Goal: Find specific page/section: Find specific page/section

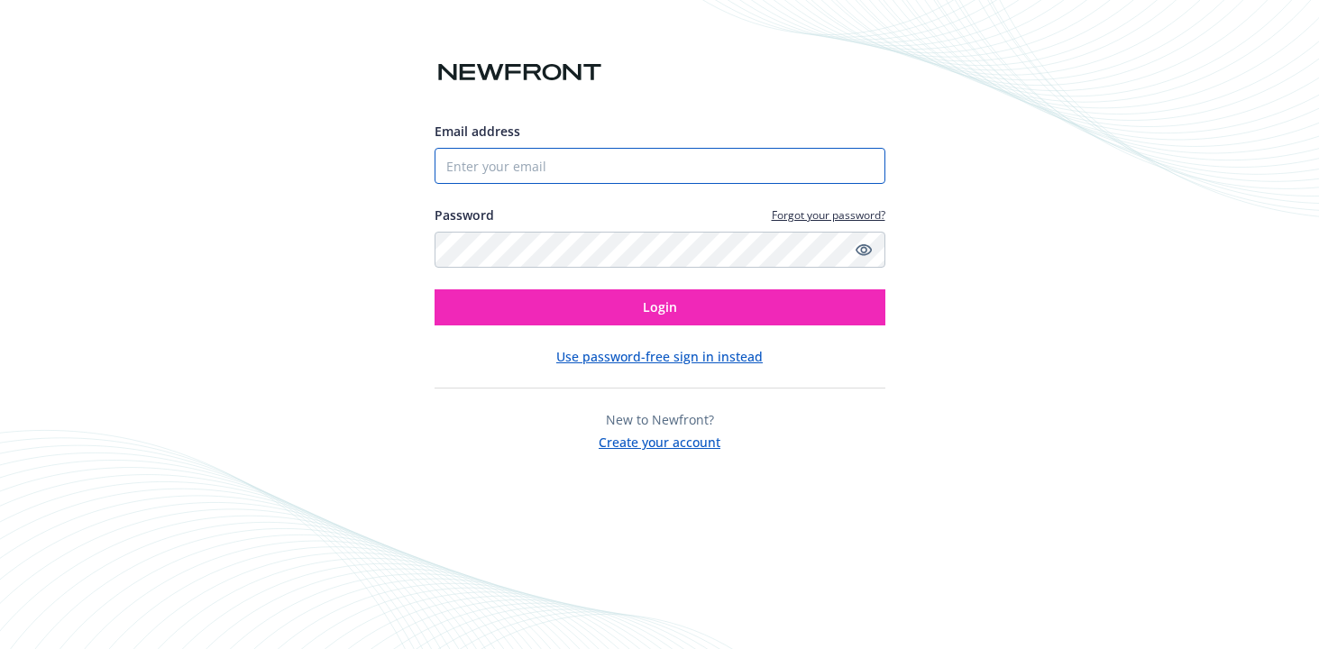
click at [478, 162] on input "Email address" at bounding box center [660, 166] width 451 height 36
type input "8889973675"
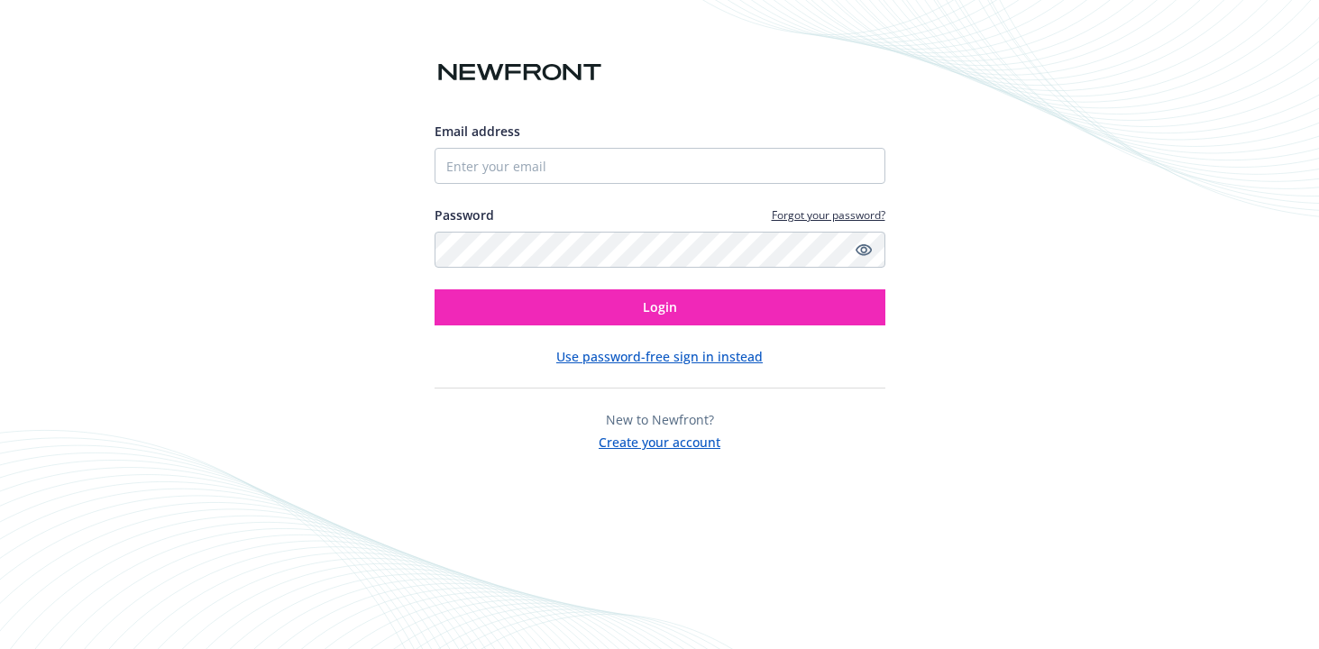
click at [487, 141] on div "Email address" at bounding box center [478, 131] width 86 height 19
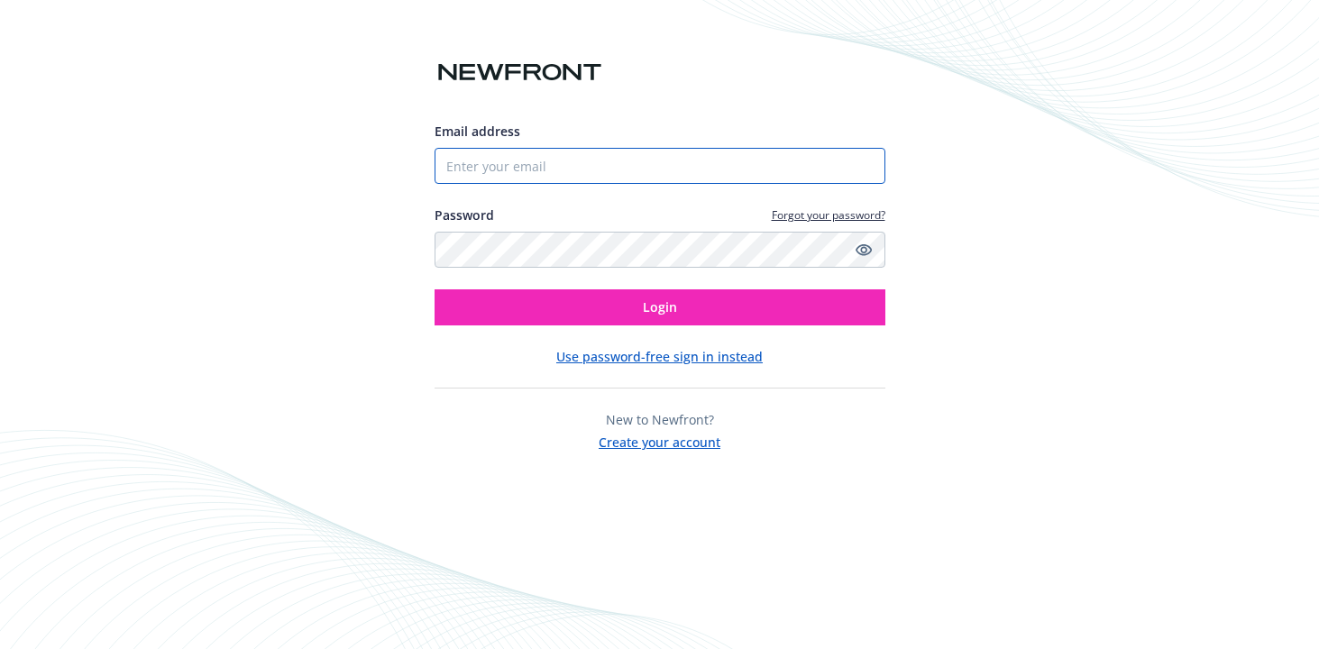
click at [487, 148] on input "Email address" at bounding box center [660, 166] width 451 height 36
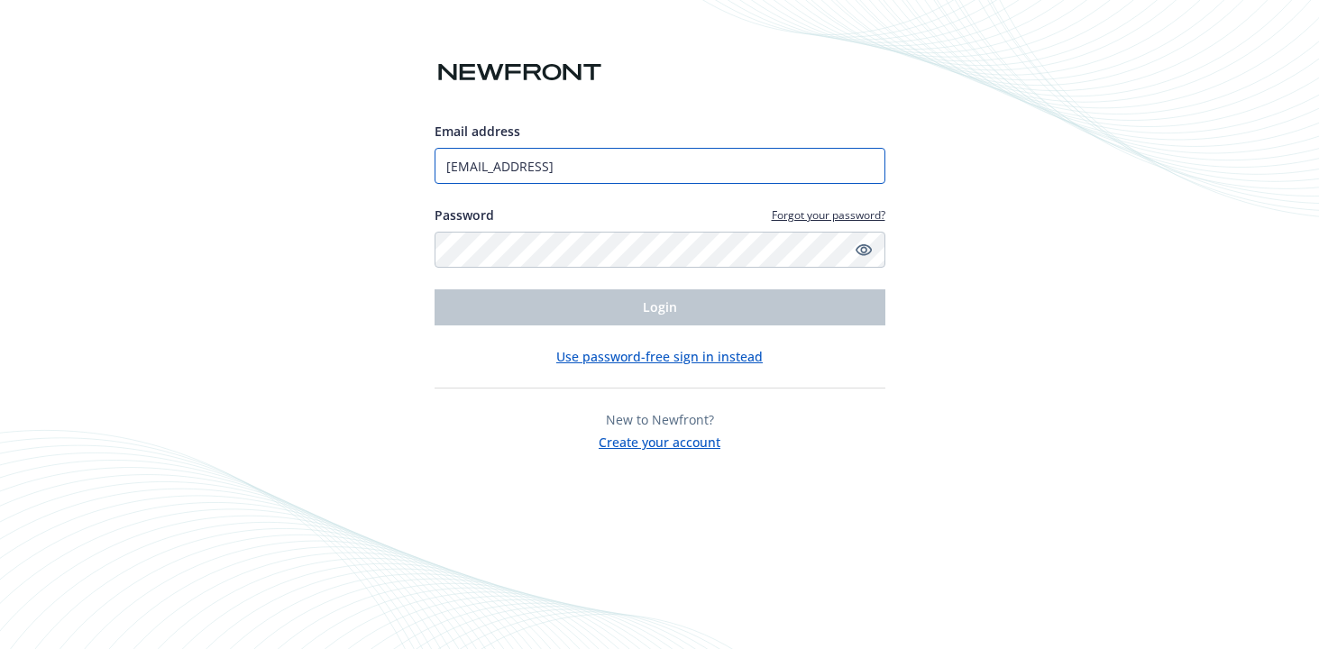
type input "[EMAIL_ADDRESS]"
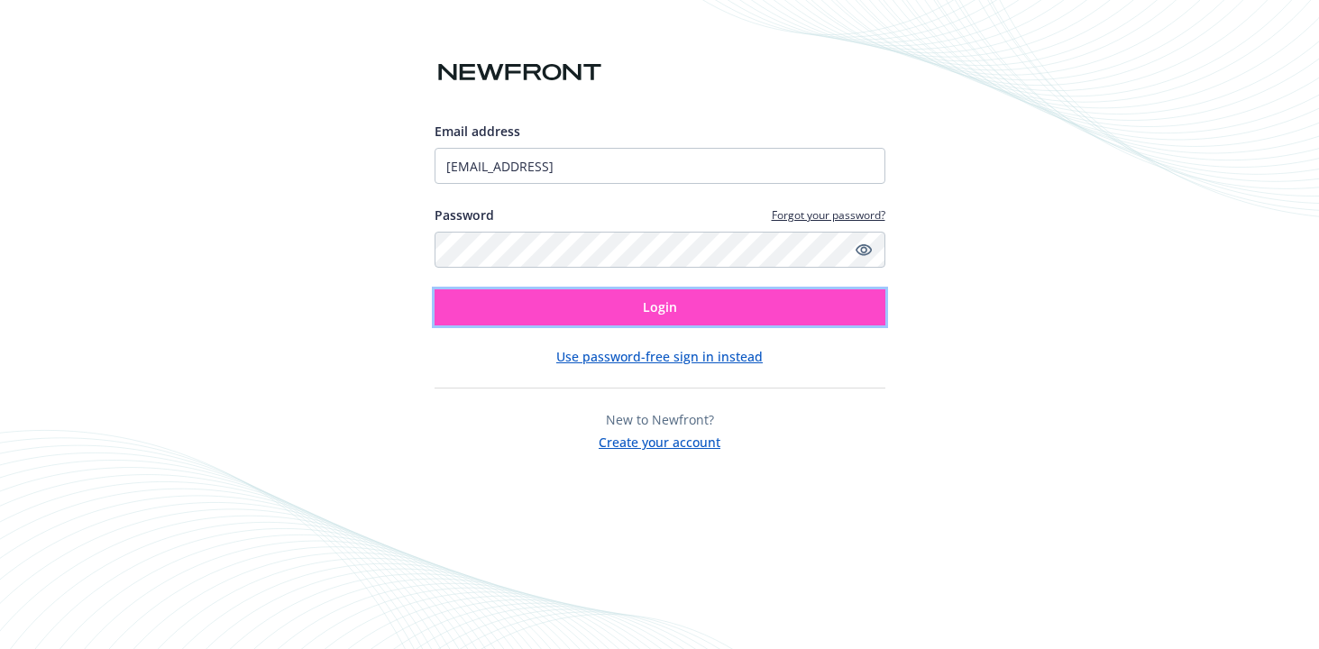
click at [585, 314] on button "Login" at bounding box center [660, 307] width 451 height 36
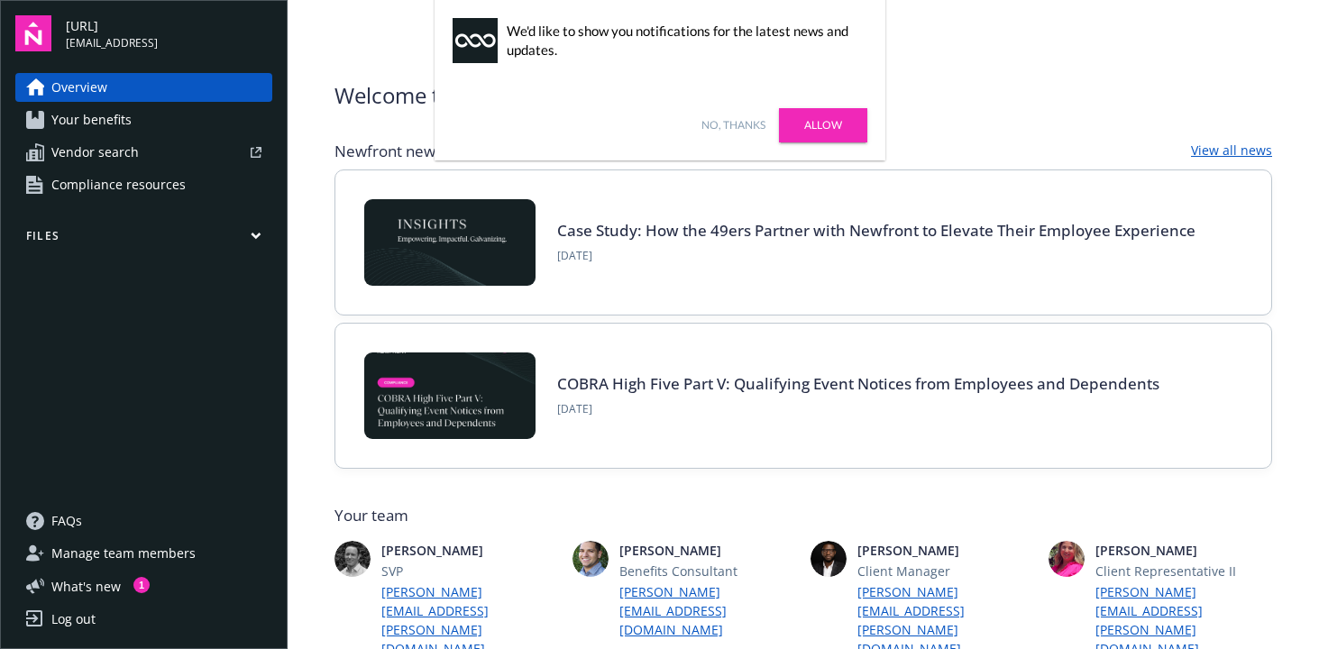
click at [729, 125] on link "No, thanks" at bounding box center [734, 125] width 64 height 16
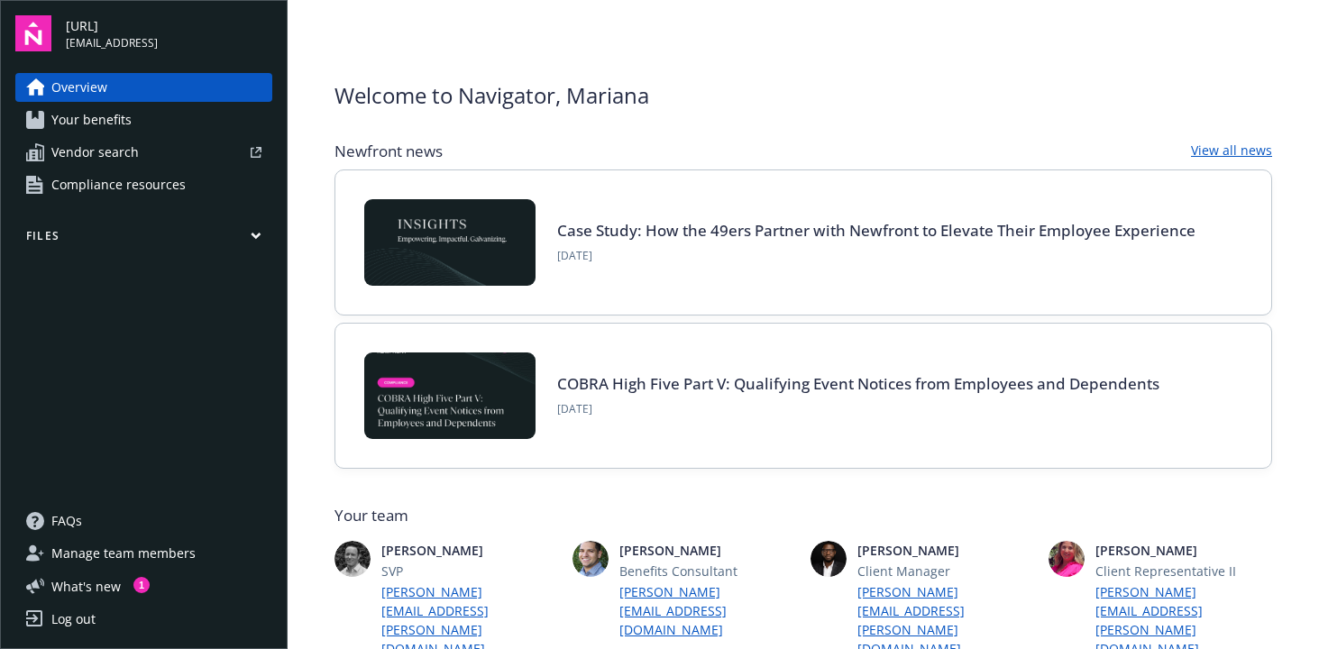
click at [258, 242] on button "Files" at bounding box center [143, 239] width 257 height 23
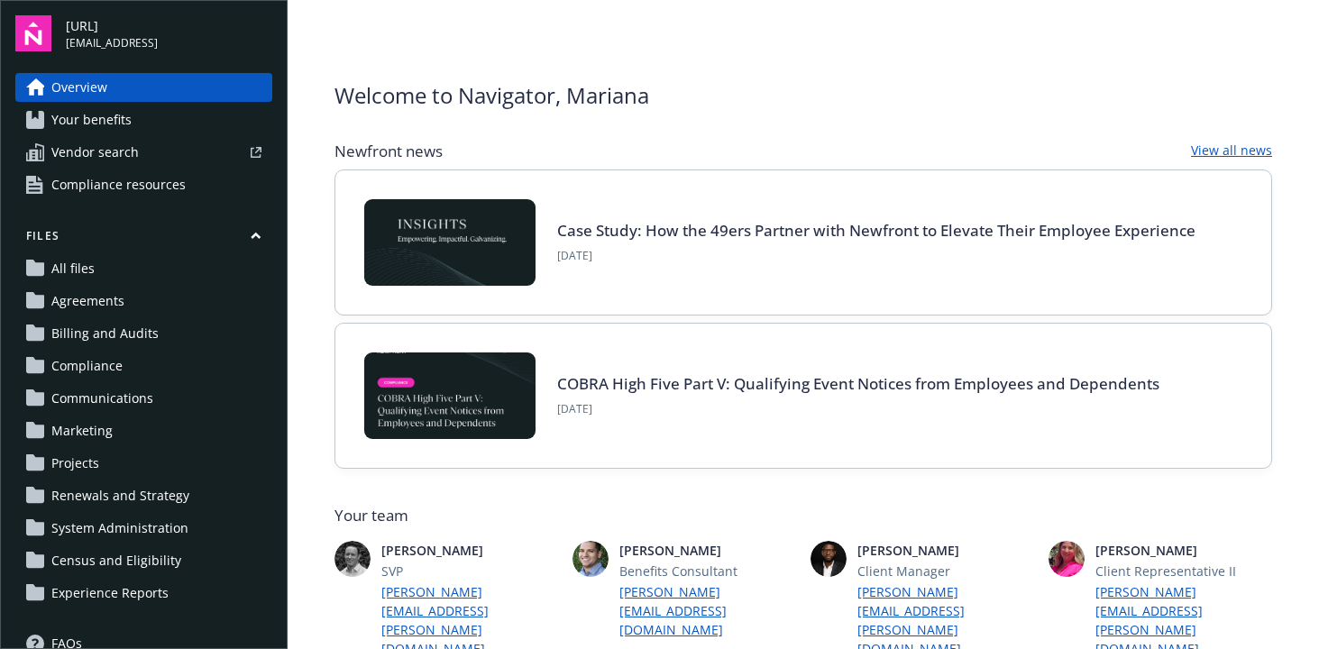
click at [77, 274] on span "All files" at bounding box center [72, 268] width 43 height 29
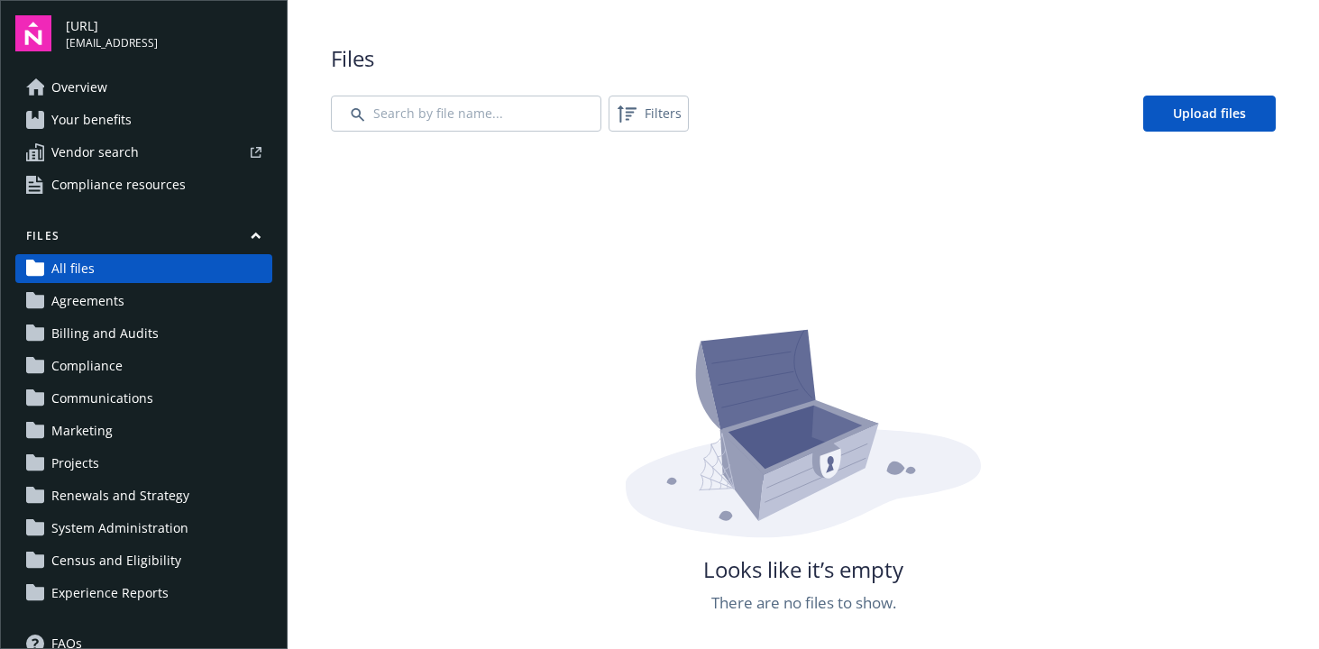
click at [87, 356] on span "Compliance" at bounding box center [86, 366] width 71 height 29
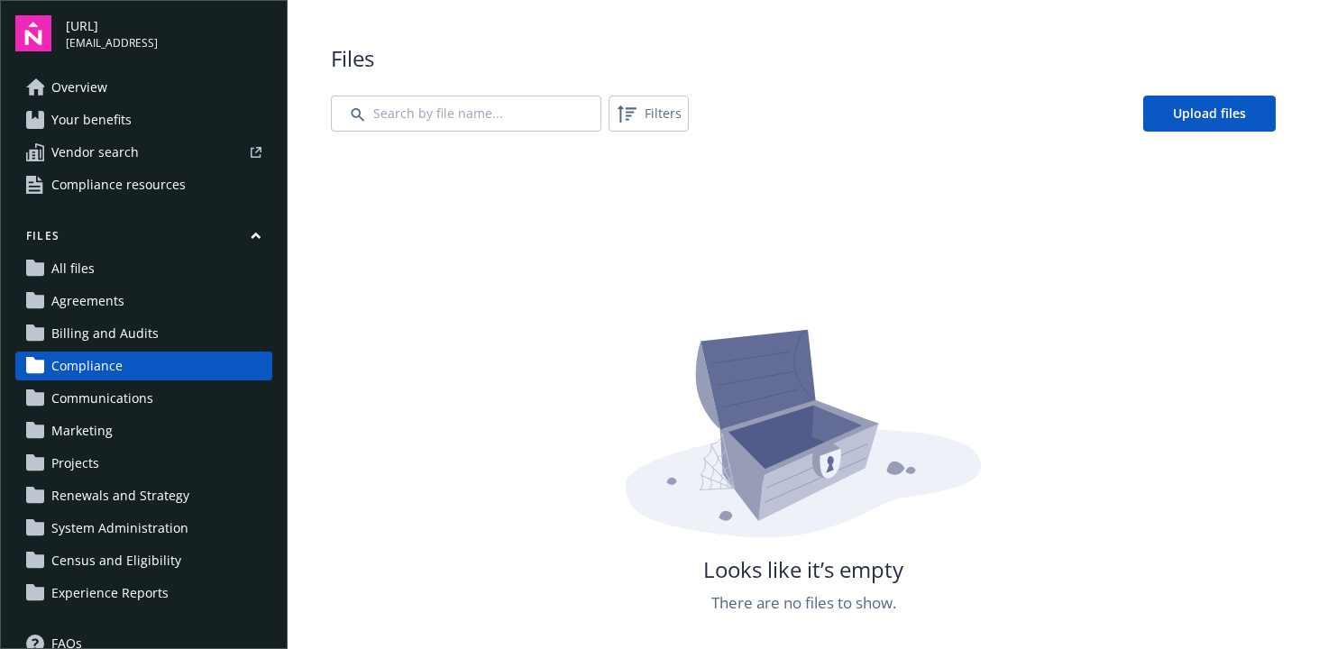
click at [95, 400] on span "Communications" at bounding box center [102, 398] width 102 height 29
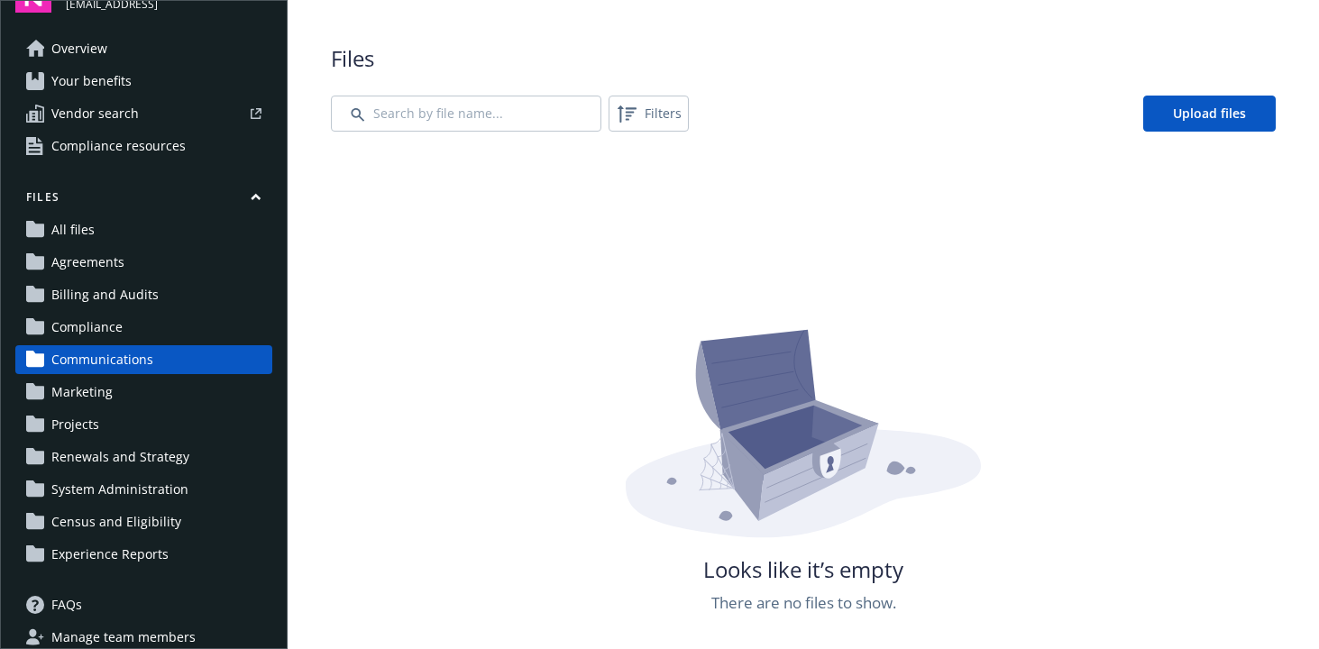
scroll to position [41, 0]
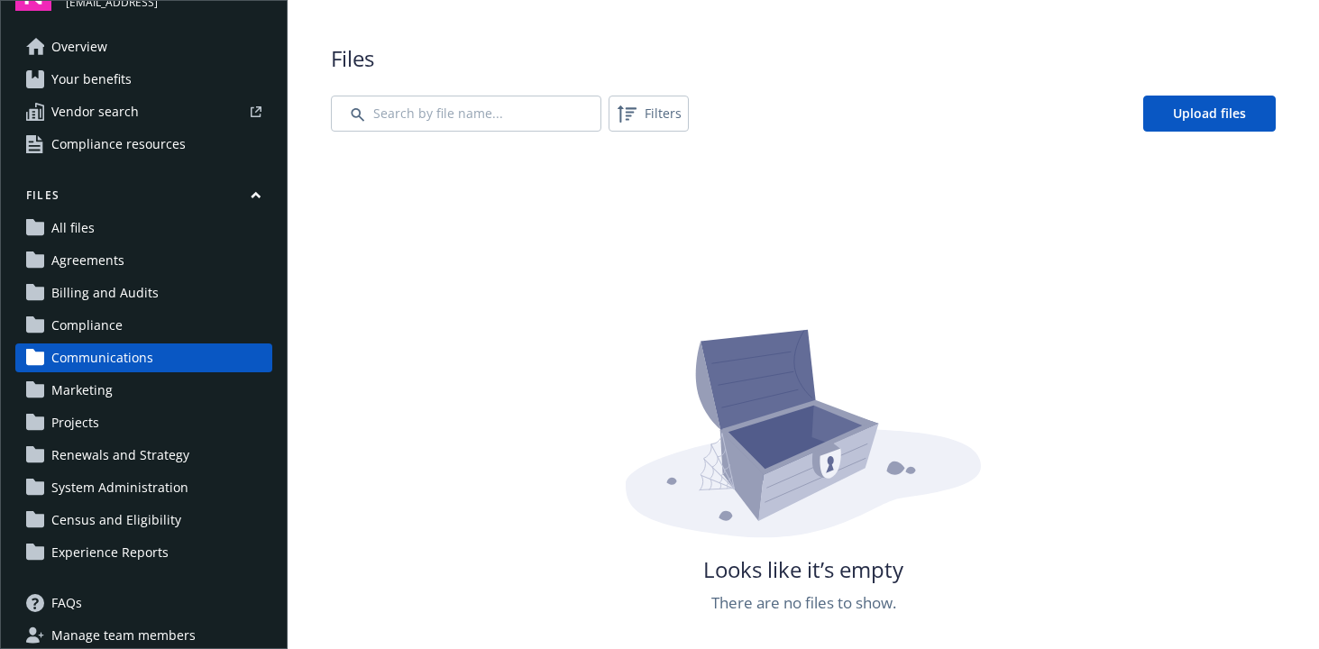
click at [100, 391] on span "Marketing" at bounding box center [81, 390] width 61 height 29
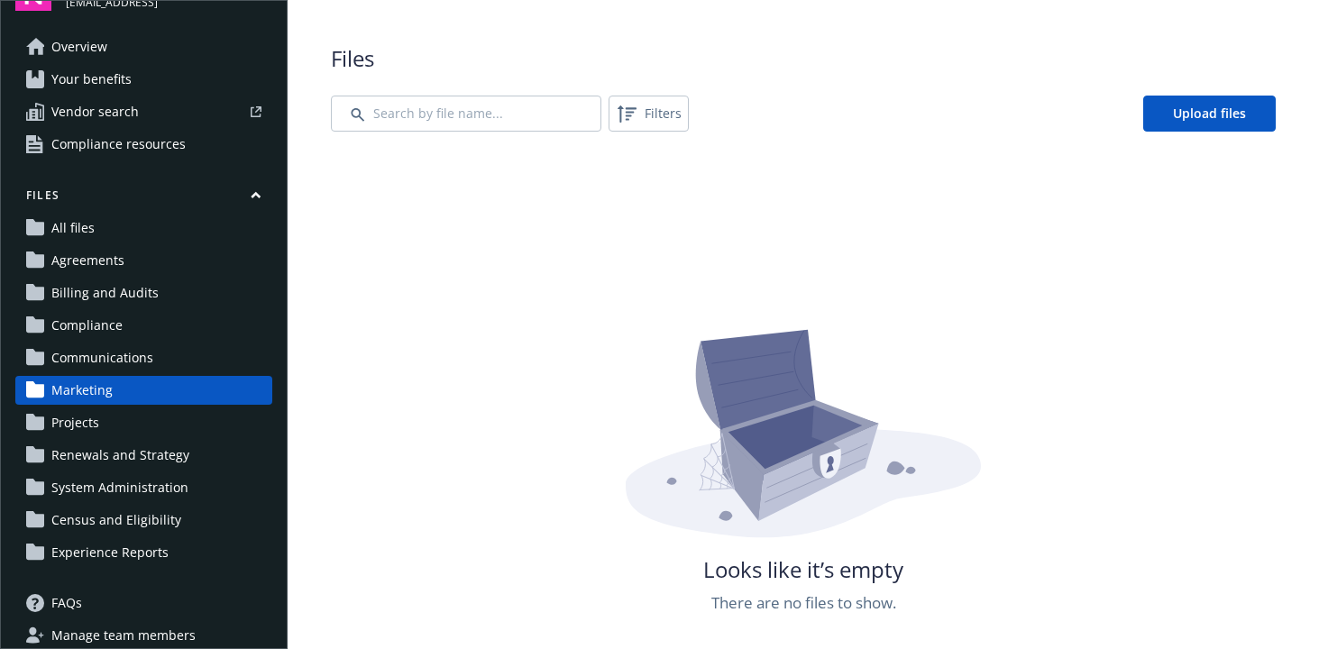
click at [89, 421] on span "Projects" at bounding box center [75, 423] width 48 height 29
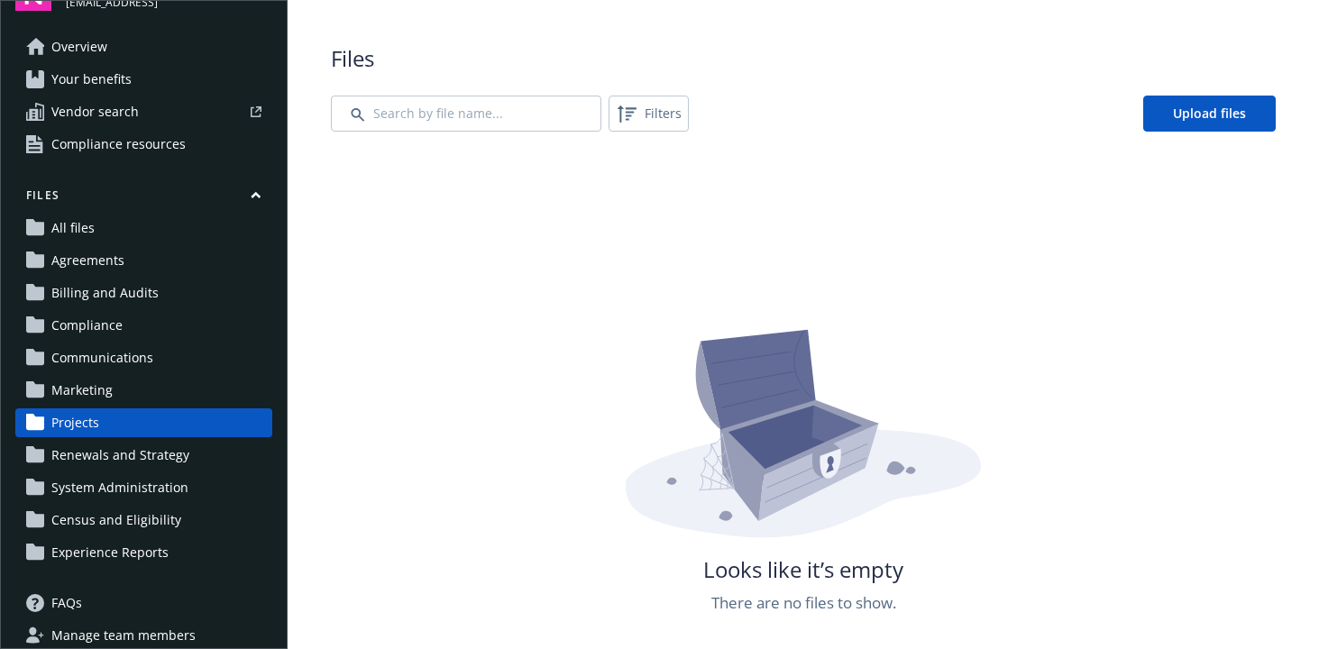
click at [91, 482] on span "System Administration" at bounding box center [119, 487] width 137 height 29
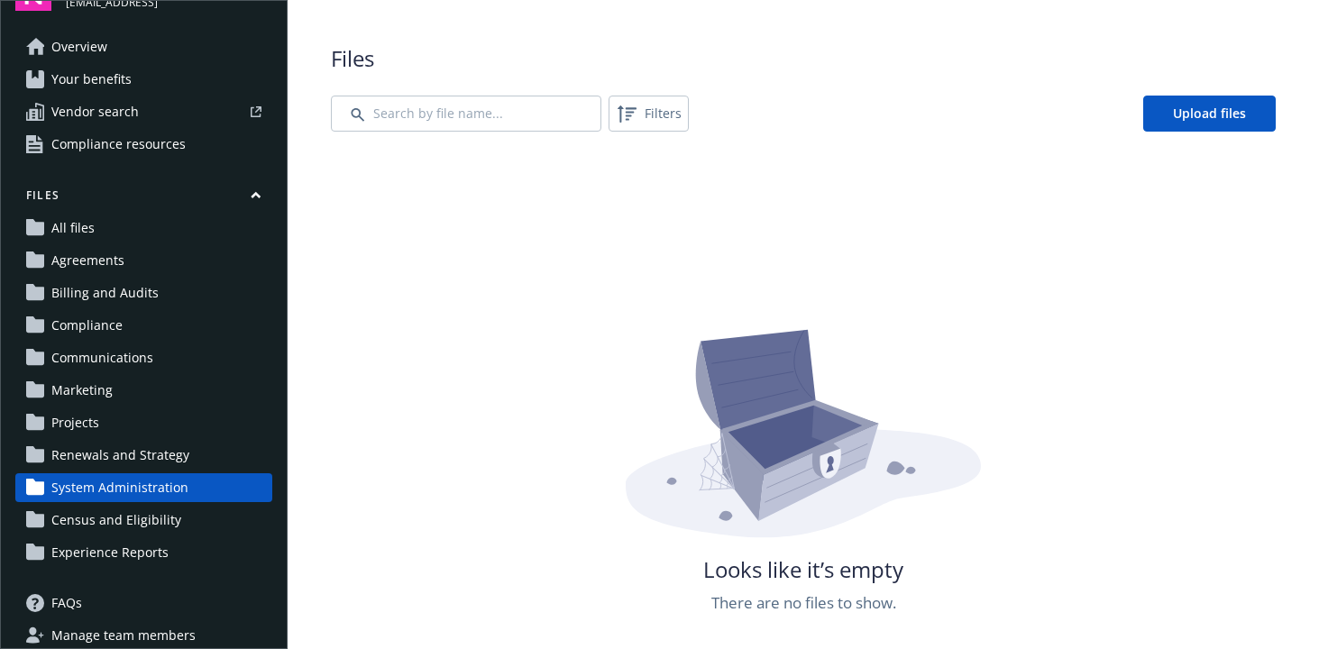
click at [88, 519] on span "Census and Eligibility" at bounding box center [116, 520] width 130 height 29
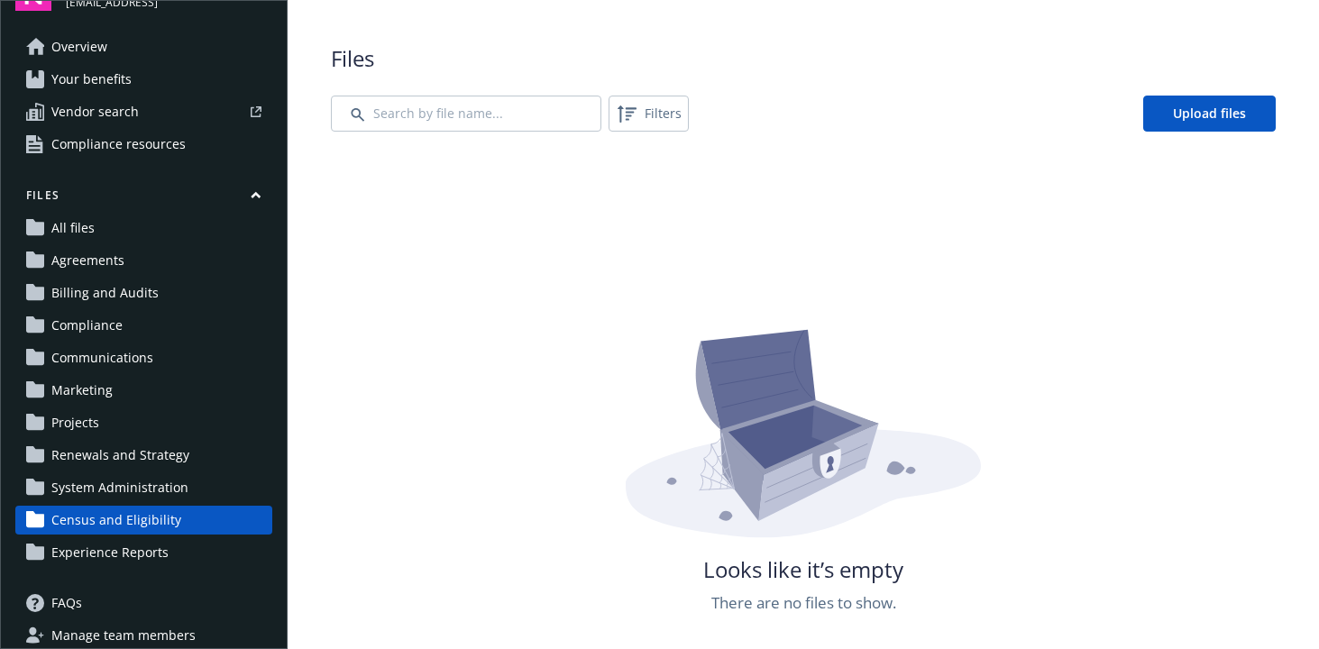
click at [91, 546] on span "Experience Reports" at bounding box center [109, 552] width 117 height 29
